Goal: Transaction & Acquisition: Purchase product/service

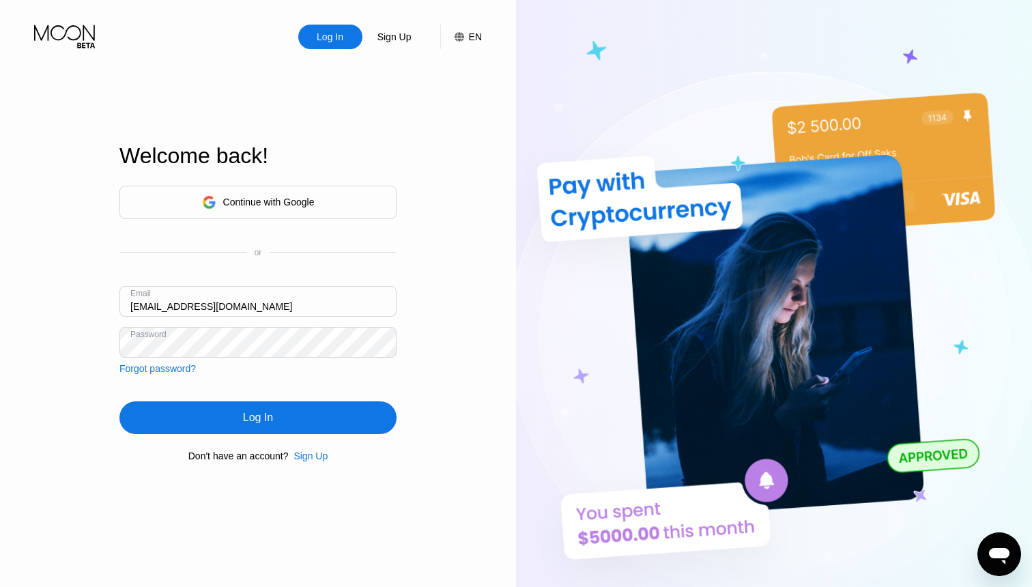
click at [292, 421] on div "Log In" at bounding box center [257, 417] width 277 height 33
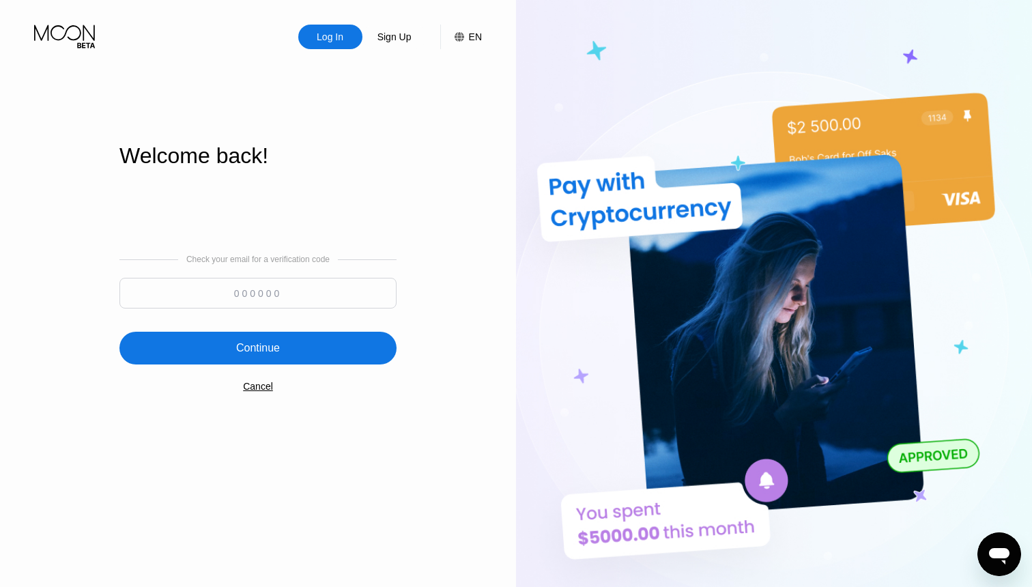
click at [258, 285] on input at bounding box center [257, 293] width 277 height 31
paste input "781058"
type input "781058"
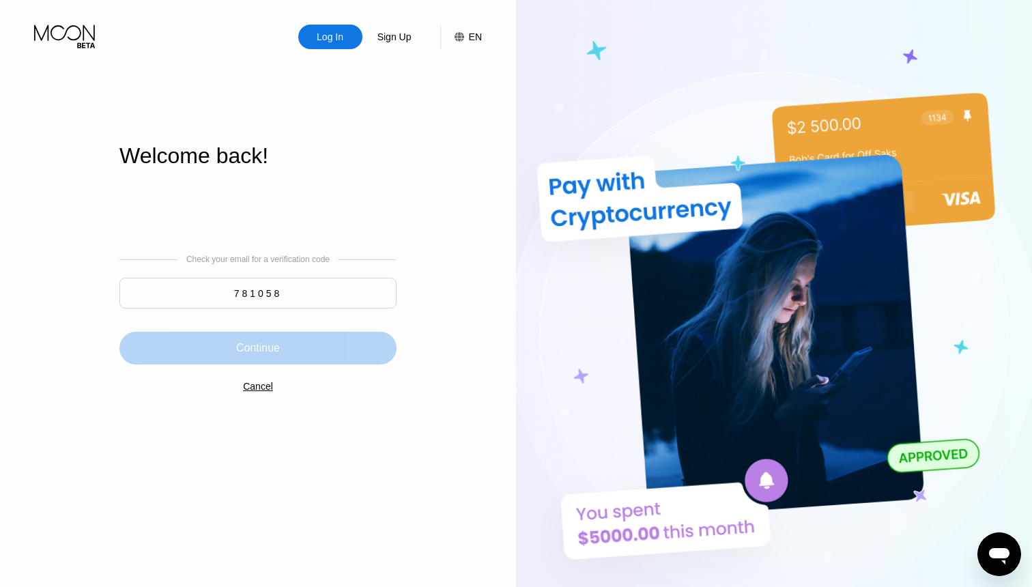
click at [283, 343] on div "Continue" at bounding box center [257, 348] width 277 height 33
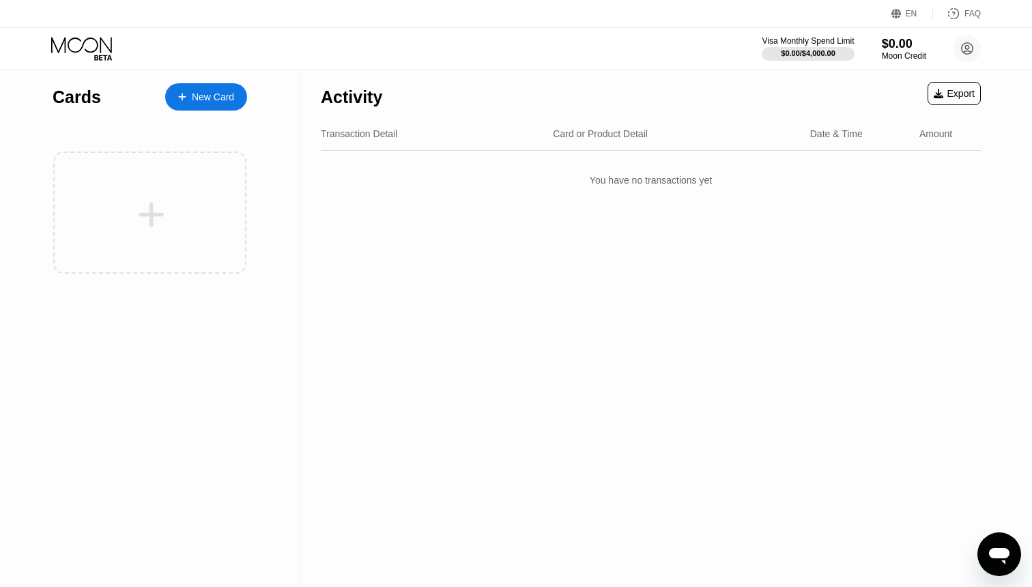
click at [228, 89] on div "New Card" at bounding box center [206, 96] width 82 height 27
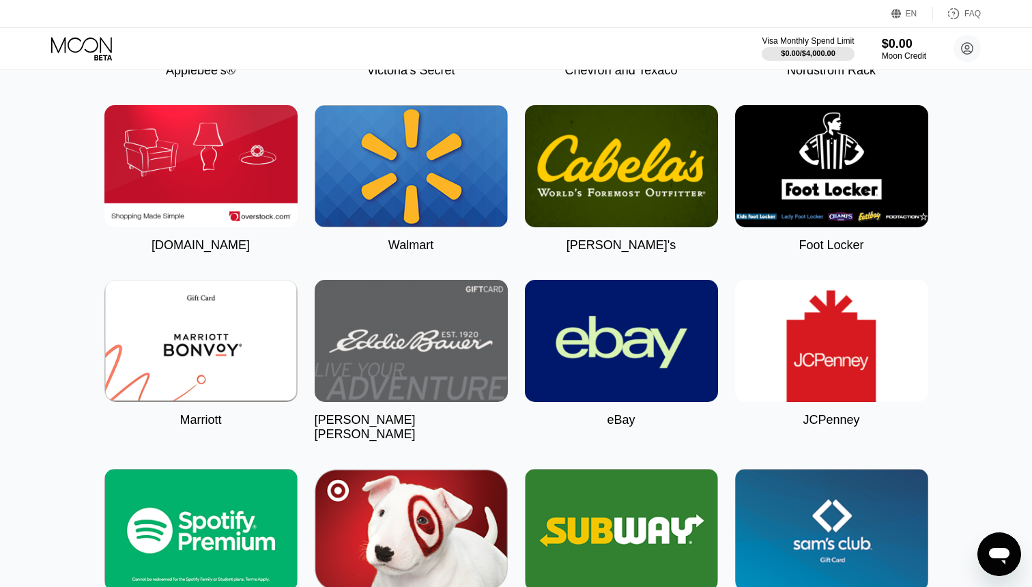
scroll to position [3857, 0]
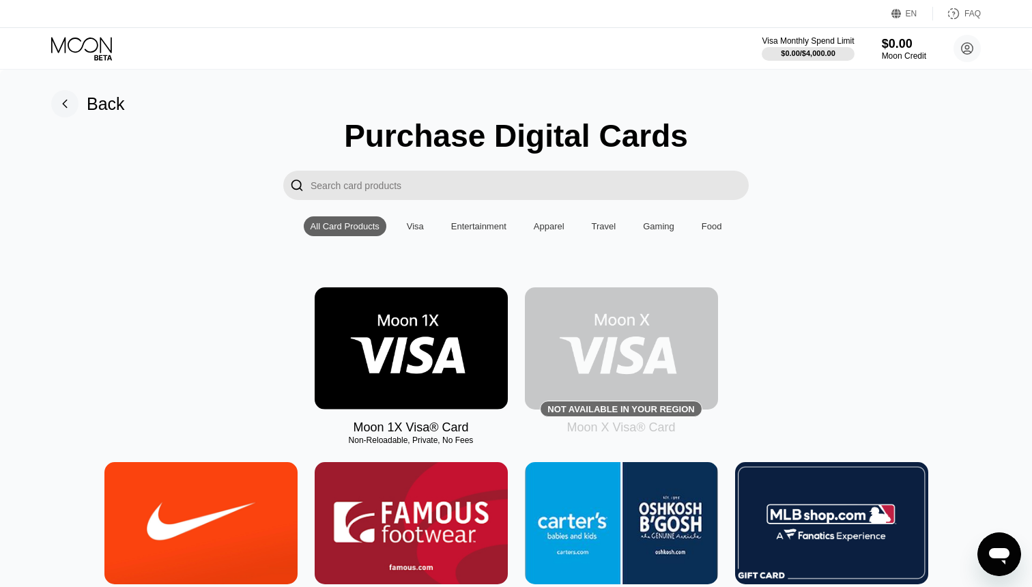
click at [416, 224] on div "Visa" at bounding box center [415, 226] width 17 height 10
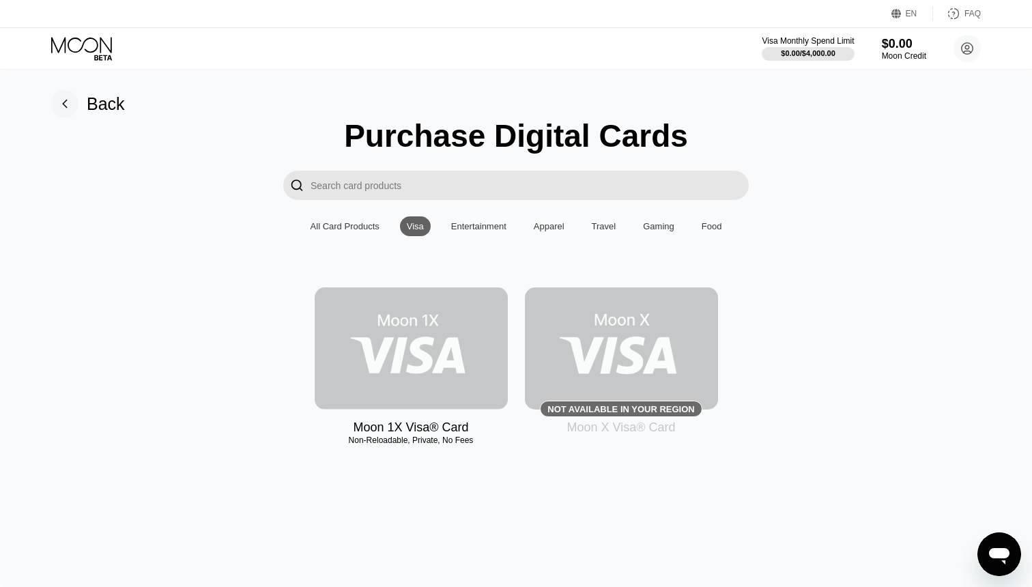
click at [418, 344] on img at bounding box center [411, 348] width 193 height 122
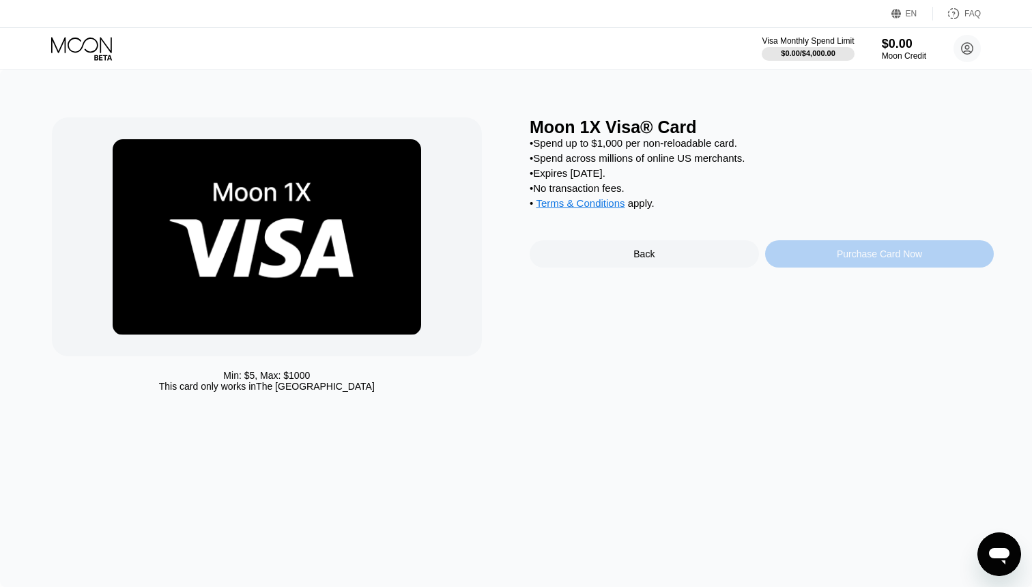
click at [798, 255] on div "Purchase Card Now" at bounding box center [879, 253] width 229 height 27
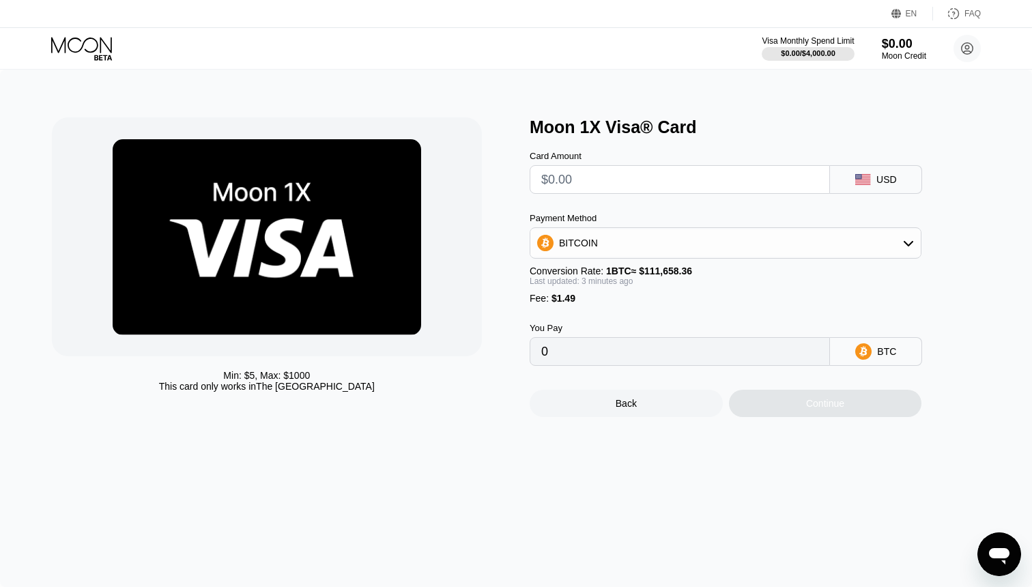
click at [624, 179] on input "text" at bounding box center [679, 179] width 277 height 27
type input "$4"
type input "0.00004917"
type input "0"
type input "$5"
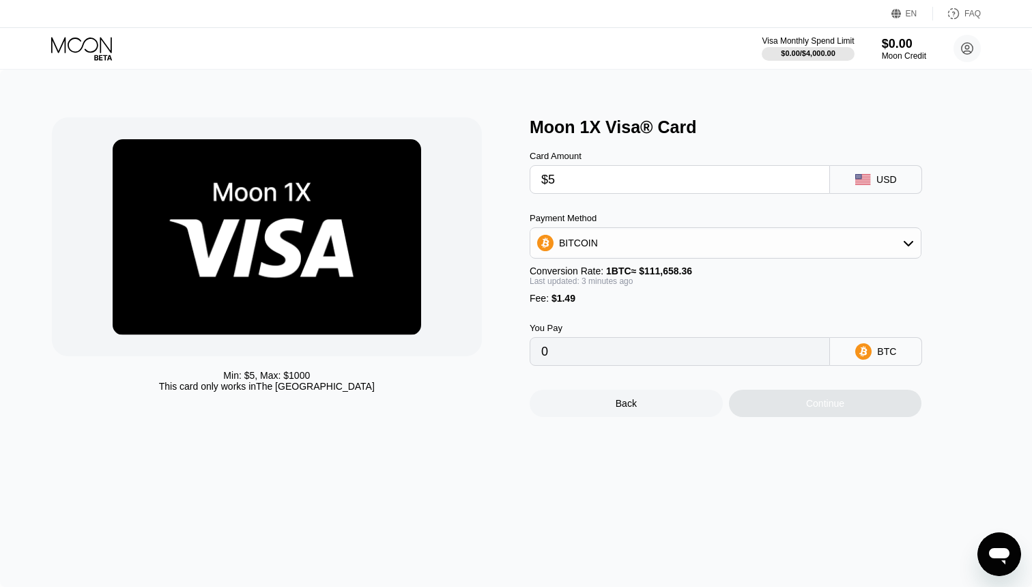
type input "0.00005813"
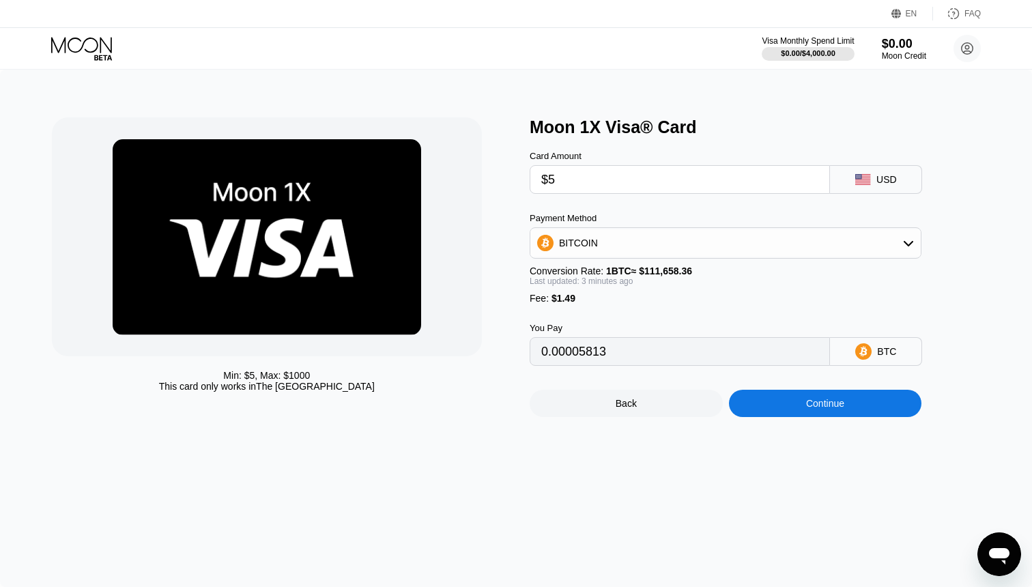
type input "$5"
click at [751, 416] on div "Continue" at bounding box center [825, 403] width 193 height 27
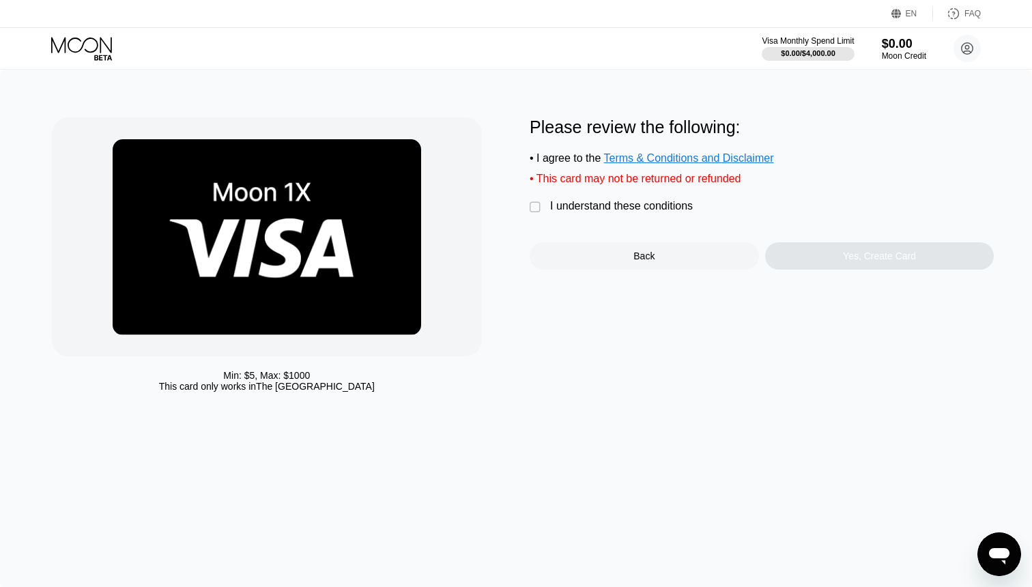
click at [535, 209] on div "" at bounding box center [536, 208] width 14 height 14
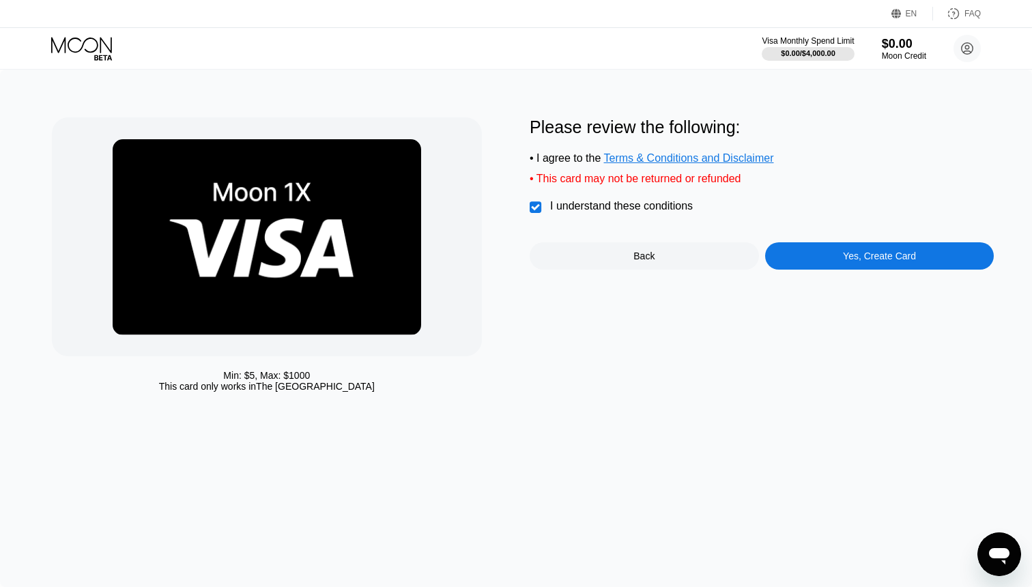
click at [860, 261] on div "Yes, Create Card" at bounding box center [879, 255] width 73 height 11
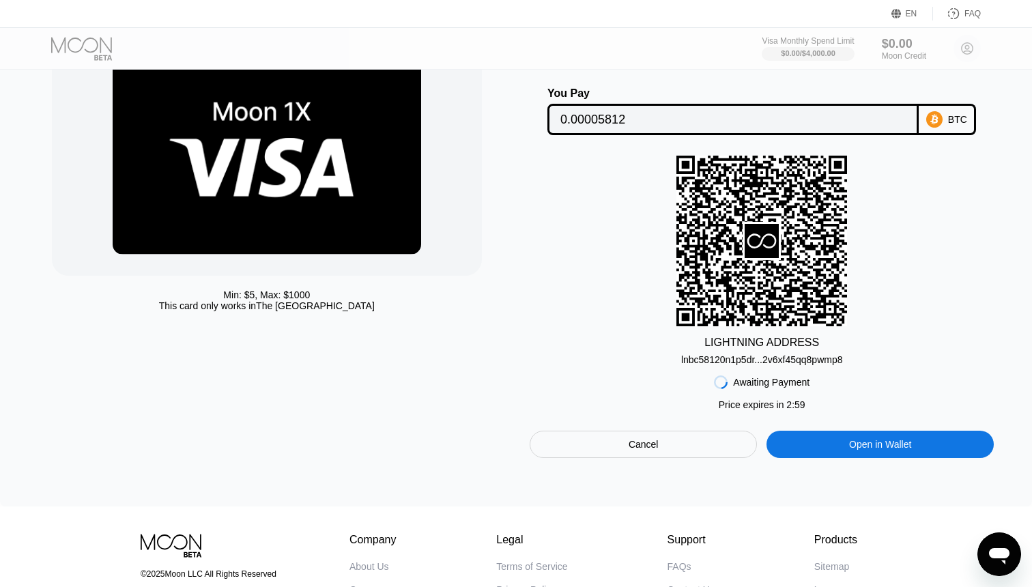
scroll to position [93, 0]
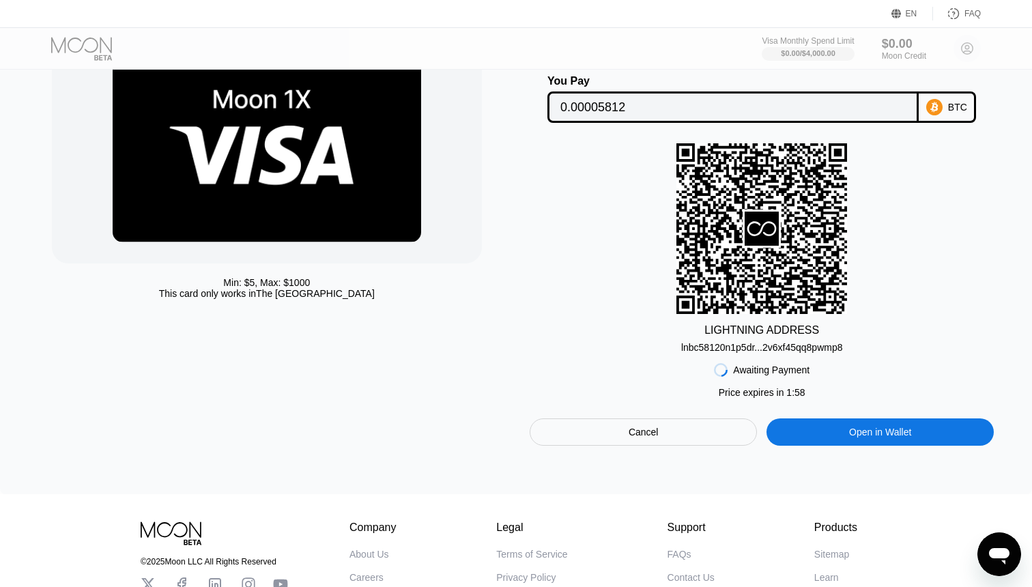
click at [946, 107] on div "BTC" at bounding box center [946, 106] width 57 height 31
click at [690, 428] on div "Cancel" at bounding box center [642, 431] width 227 height 27
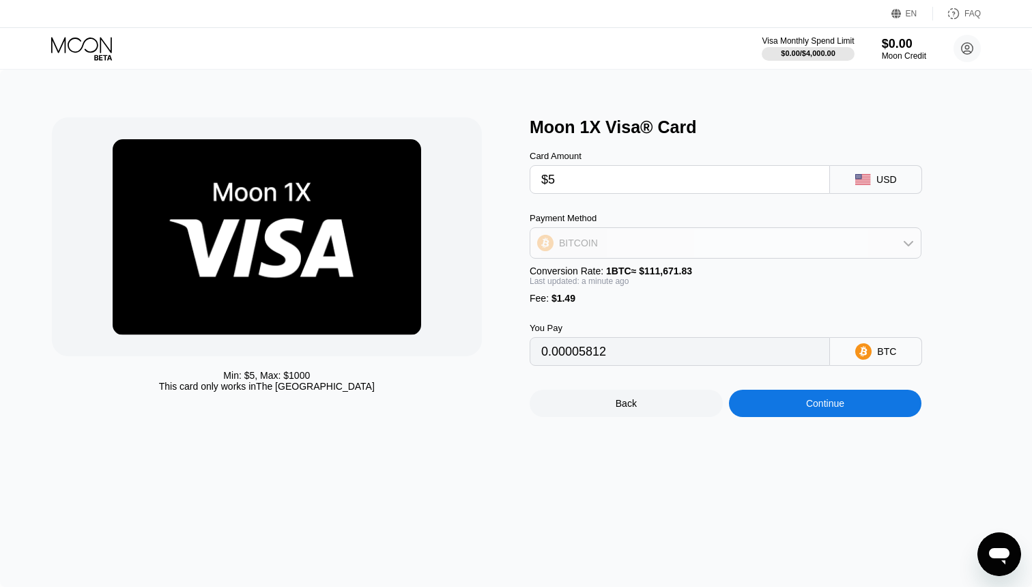
click at [855, 246] on div "BITCOIN" at bounding box center [725, 242] width 390 height 27
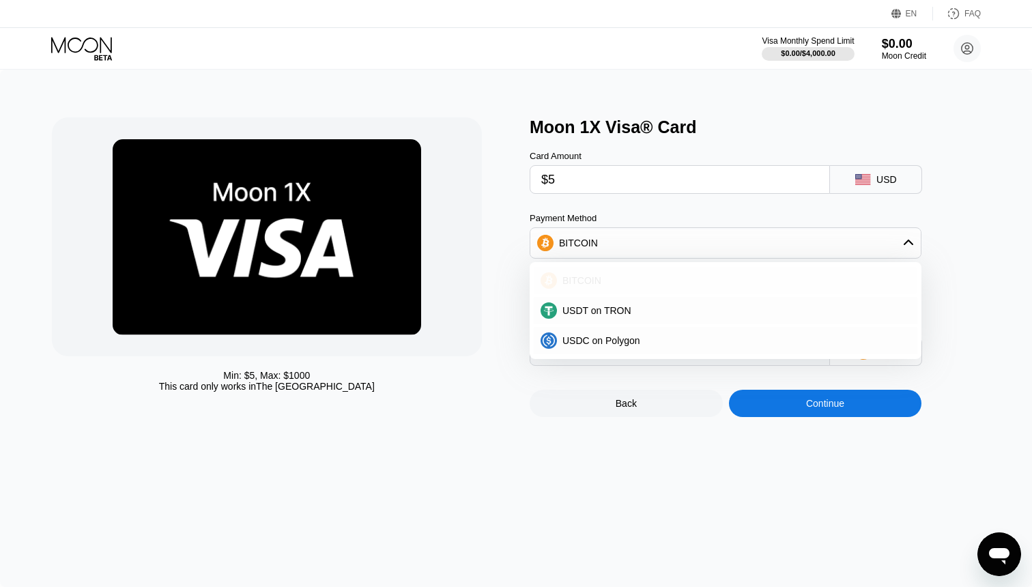
click at [643, 291] on div "BITCOIN" at bounding box center [725, 280] width 383 height 27
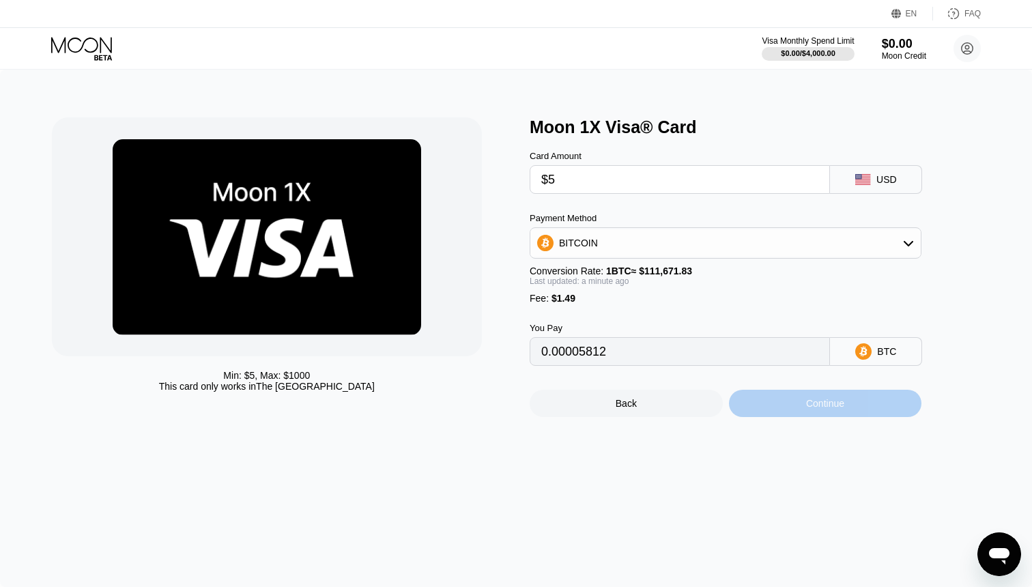
click at [799, 411] on div "Continue" at bounding box center [825, 403] width 193 height 27
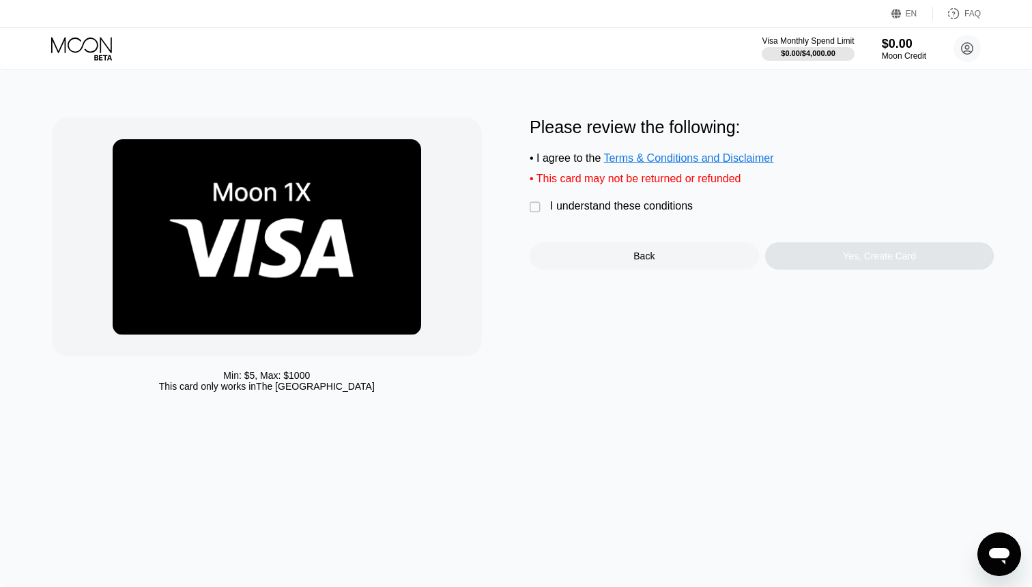
click at [596, 207] on div "I understand these conditions" at bounding box center [621, 206] width 143 height 12
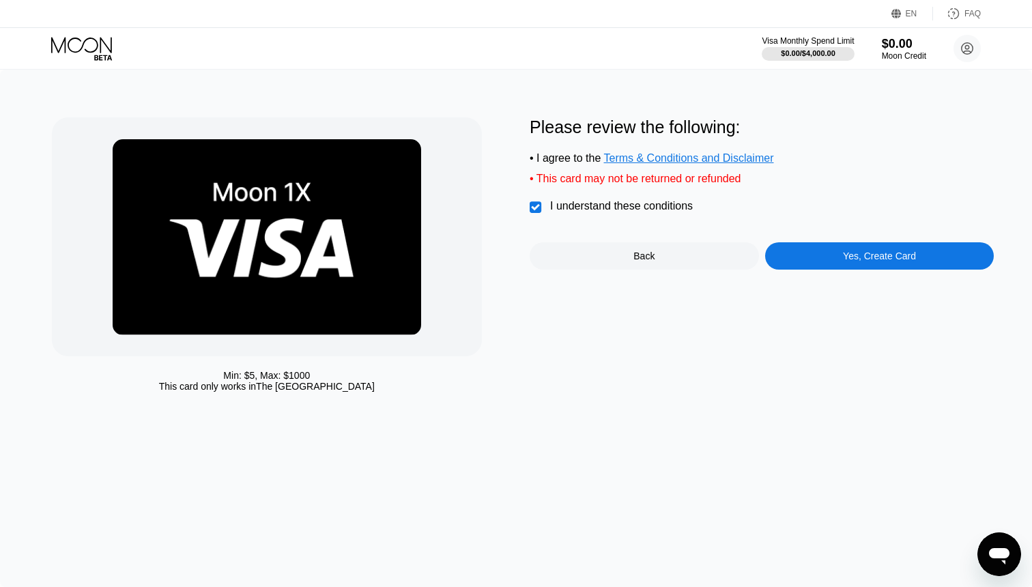
click at [796, 259] on div "Yes, Create Card" at bounding box center [879, 255] width 229 height 27
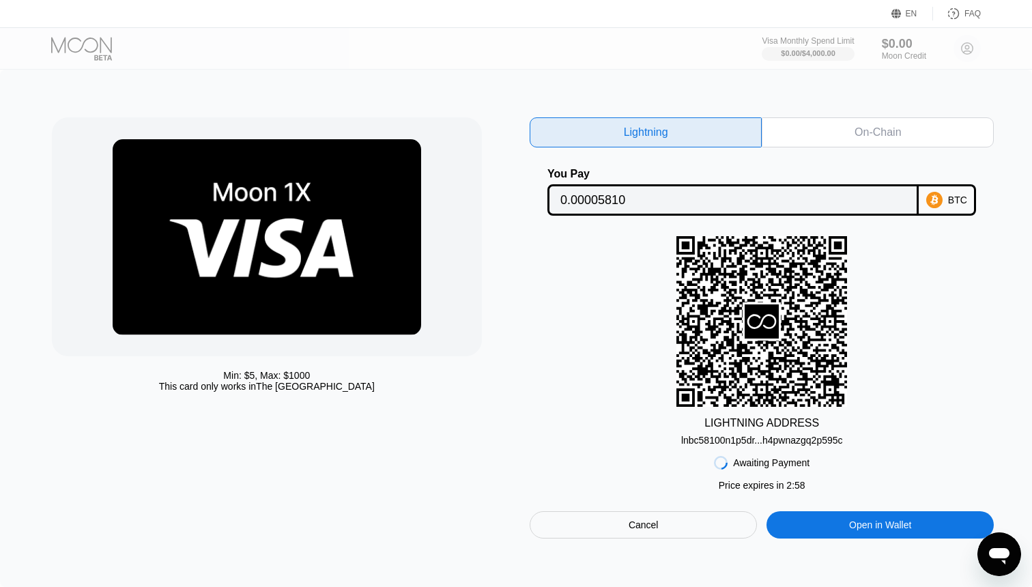
click at [817, 318] on icon at bounding box center [761, 321] width 171 height 168
click at [743, 320] on rect at bounding box center [761, 321] width 38 height 38
click at [757, 321] on icon at bounding box center [761, 321] width 34 height 34
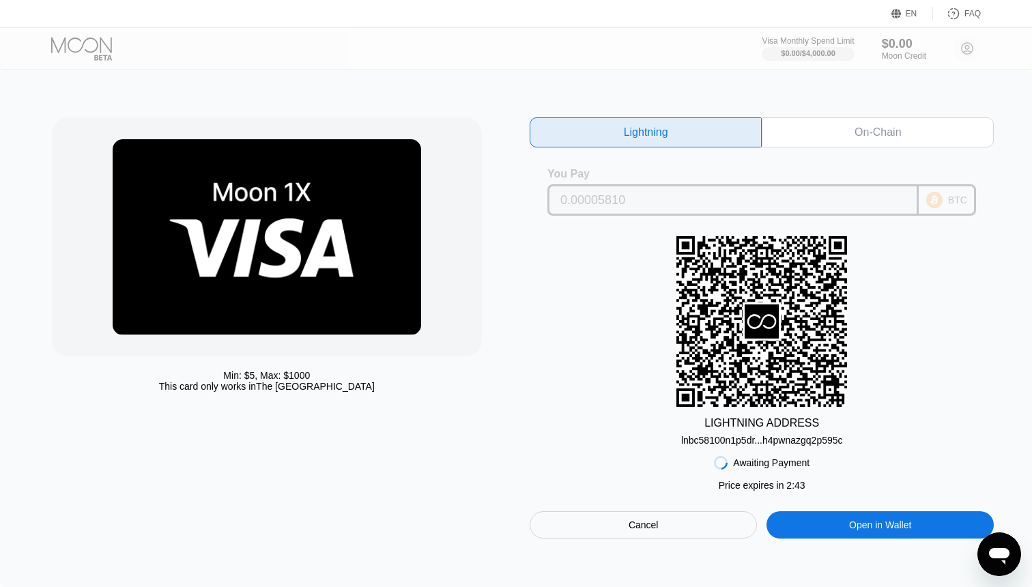
click at [946, 210] on div "BTC" at bounding box center [946, 199] width 57 height 31
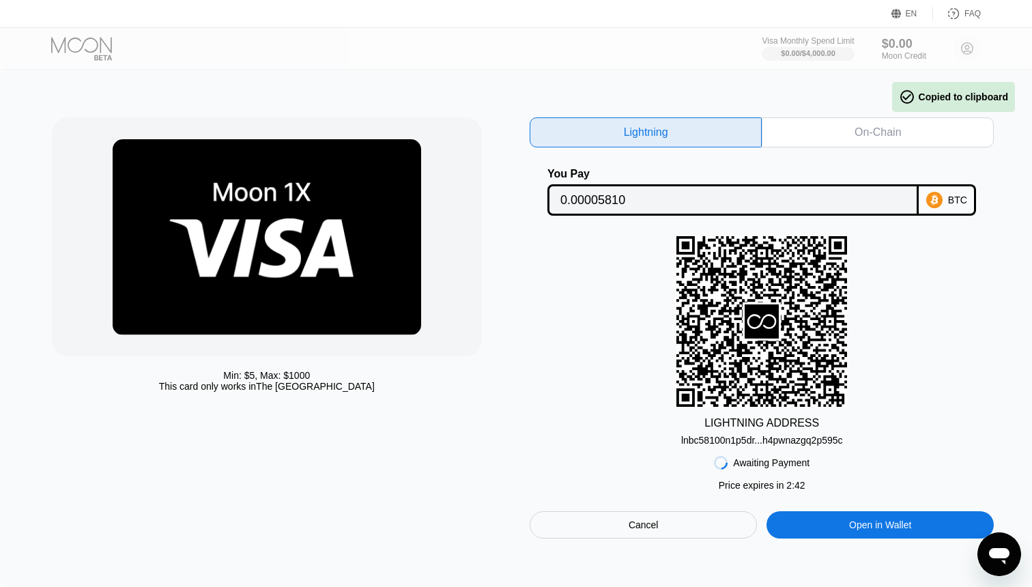
click at [871, 131] on div "On-Chain" at bounding box center [877, 133] width 46 height 14
